Goal: Information Seeking & Learning: Learn about a topic

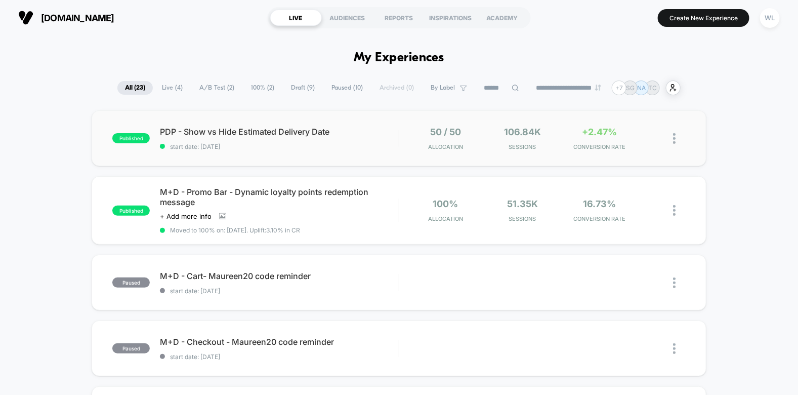
click at [673, 140] on img at bounding box center [674, 138] width 3 height 11
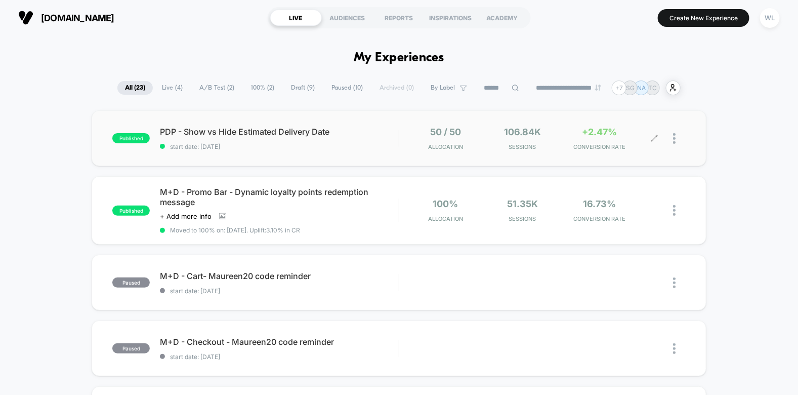
click at [599, 132] on span "+2.47%" at bounding box center [599, 132] width 35 height 11
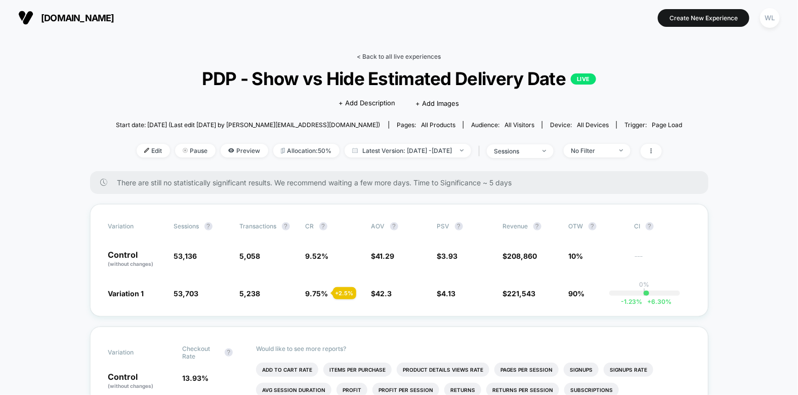
click at [375, 57] on link "< Back to all live experiences" at bounding box center [399, 57] width 84 height 8
